Goal: Information Seeking & Learning: Check status

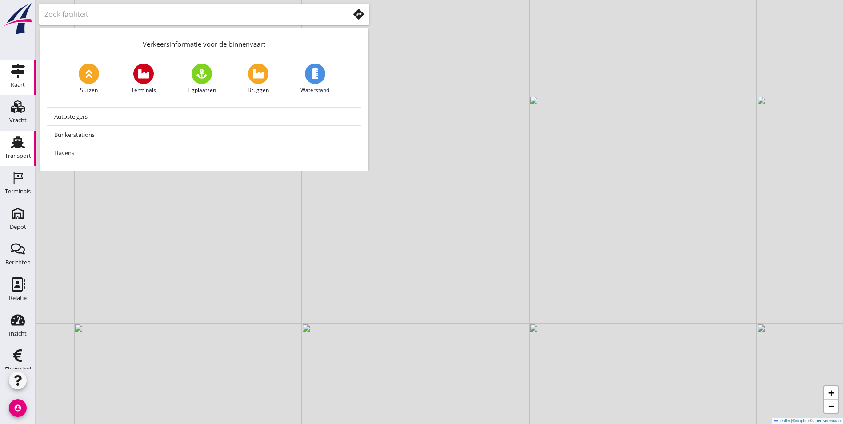
click at [19, 149] on div "Transport" at bounding box center [18, 155] width 26 height 12
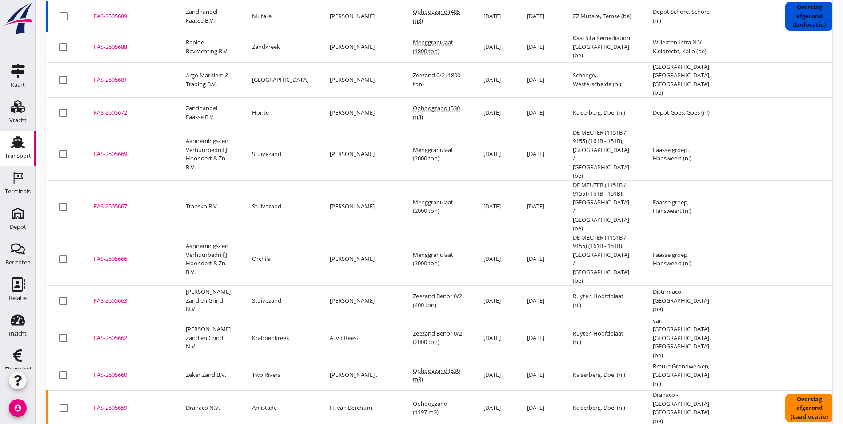
scroll to position [133, 0]
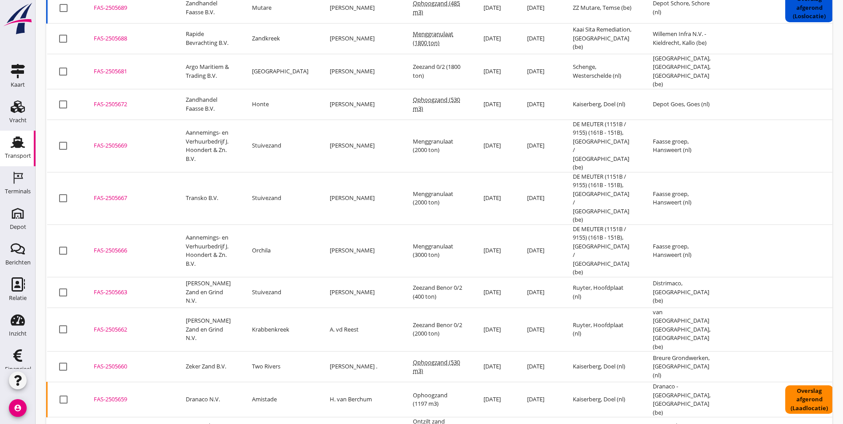
click at [111, 307] on td "FAS-2505662 upload_file Drop hier uw bestand om het aan het dossier toe te voeg…" at bounding box center [129, 329] width 92 height 44
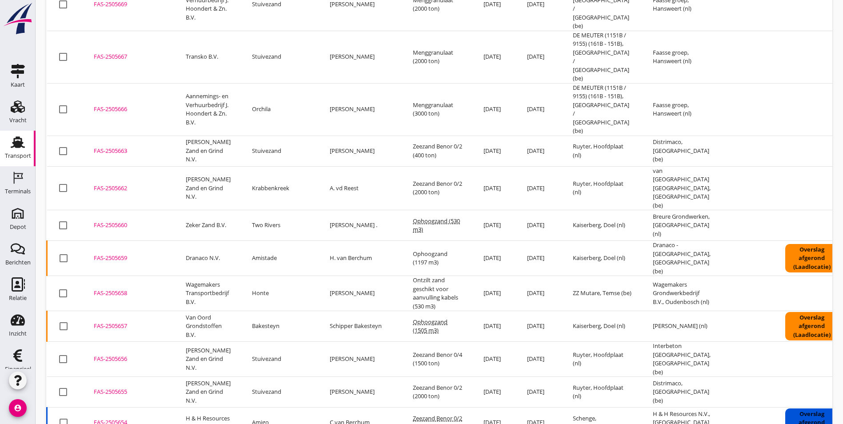
scroll to position [262, 0]
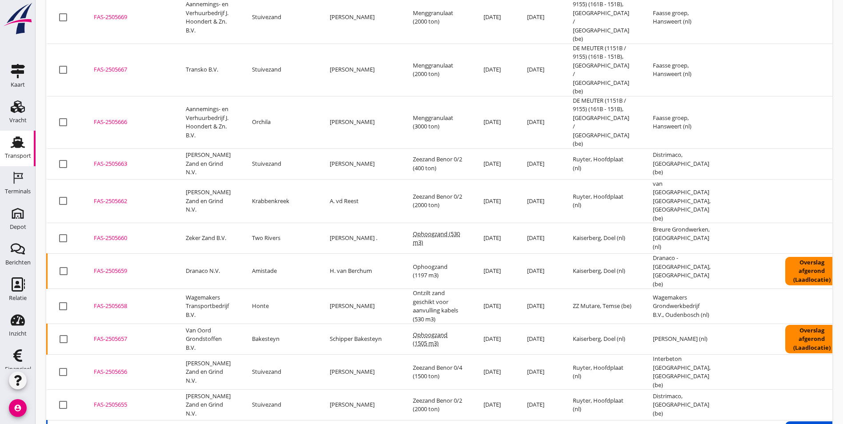
click at [115, 197] on div "FAS-2505662" at bounding box center [129, 201] width 71 height 9
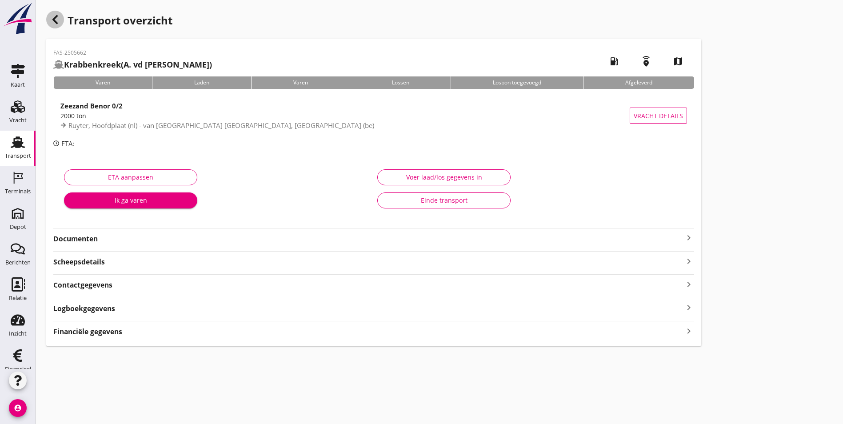
click at [59, 21] on icon "button" at bounding box center [55, 19] width 11 height 11
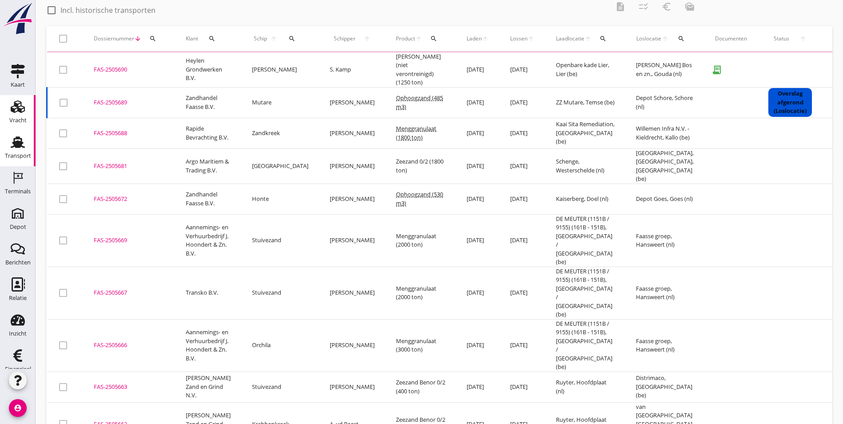
click at [11, 108] on icon "Vracht" at bounding box center [18, 106] width 14 height 14
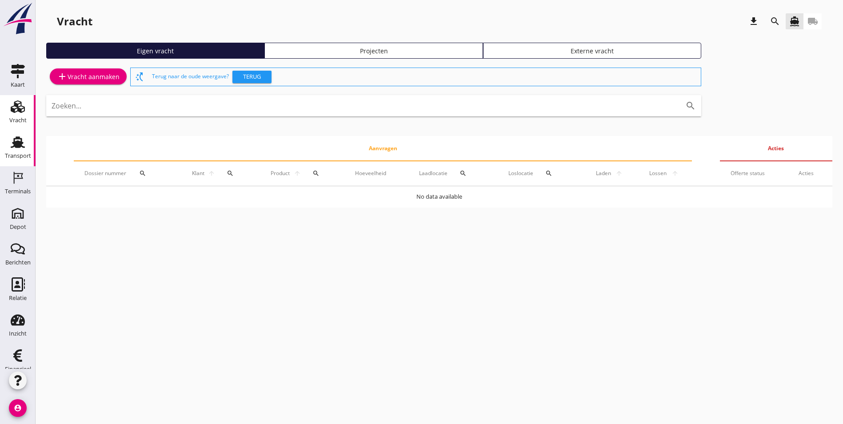
click at [15, 145] on use at bounding box center [18, 143] width 14 height 12
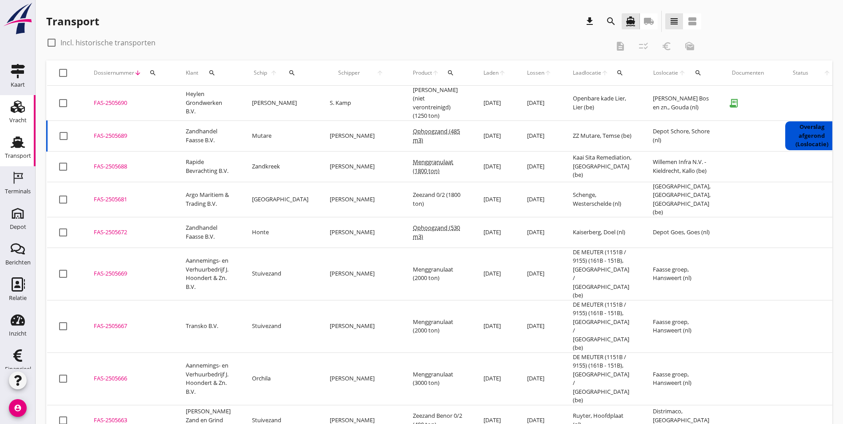
click at [13, 119] on div "Vracht" at bounding box center [17, 120] width 17 height 6
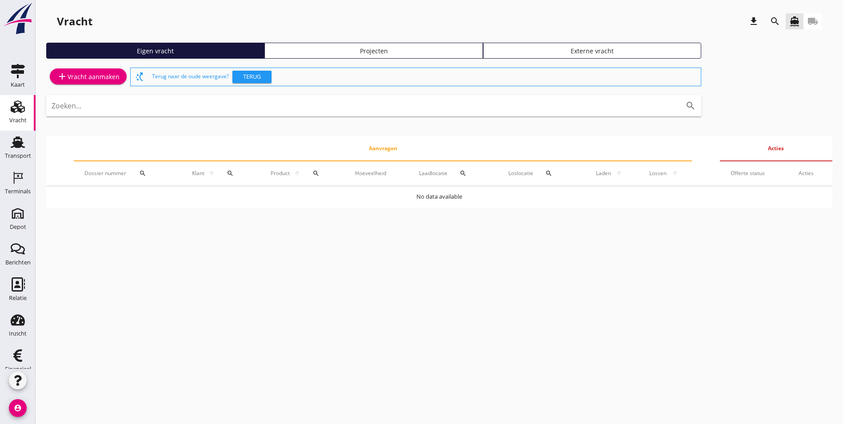
click at [326, 50] on div "Projecten" at bounding box center [373, 50] width 210 height 9
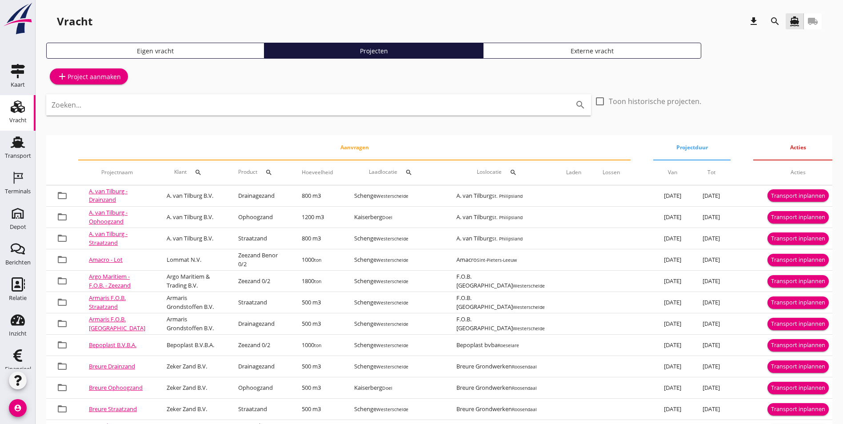
click at [776, 20] on icon "search" at bounding box center [774, 21] width 11 height 11
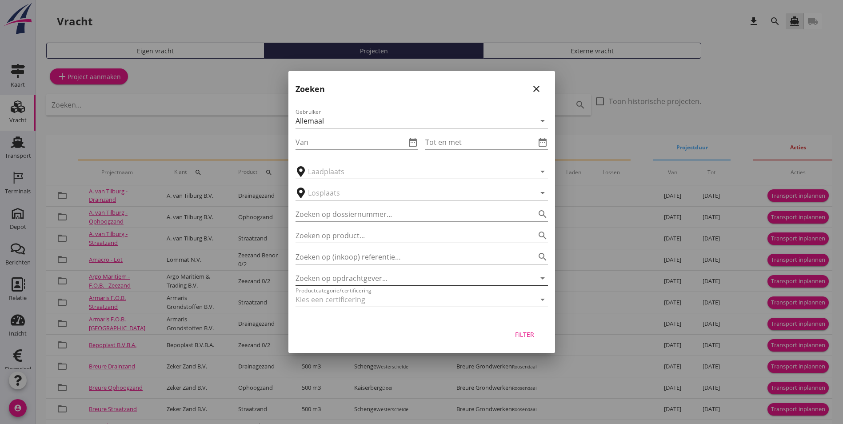
click at [375, 274] on input "Zoeken op opdrachtgever..." at bounding box center [408, 278] width 227 height 14
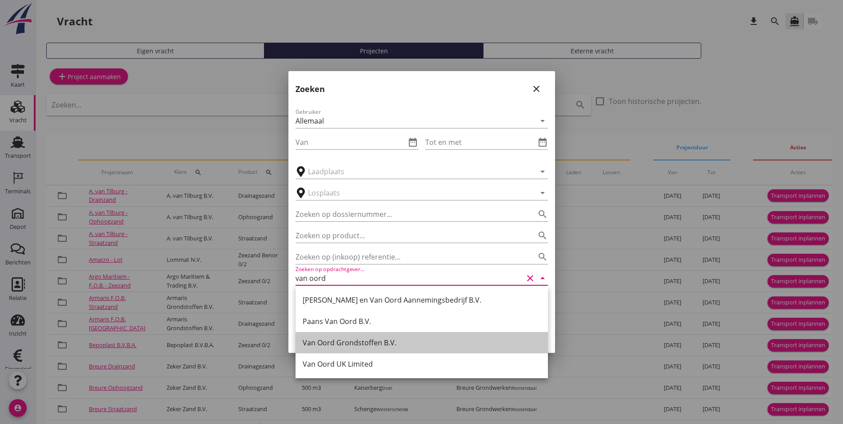
click at [391, 345] on div "Van Oord Grondstoffen B.V." at bounding box center [421, 342] width 238 height 11
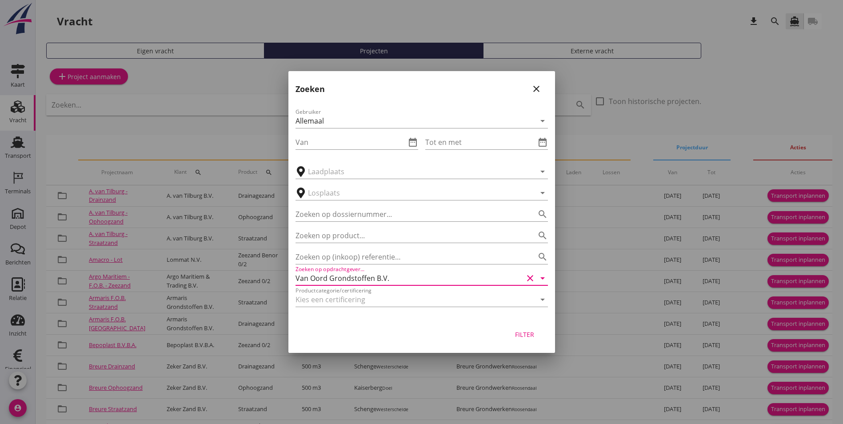
type input "Van Oord Grondstoffen B.V."
click at [520, 332] on div "Filter" at bounding box center [524, 334] width 25 height 9
